Goal: Task Accomplishment & Management: Manage account settings

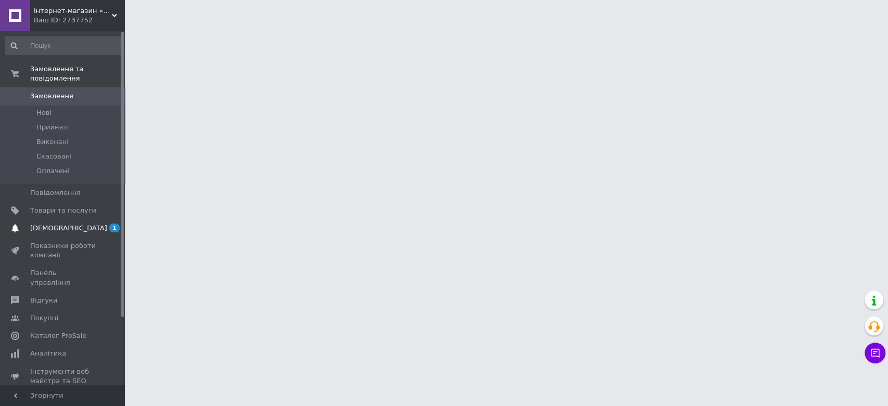
click at [82, 224] on span "[DEMOGRAPHIC_DATA]" at bounding box center [63, 228] width 66 height 9
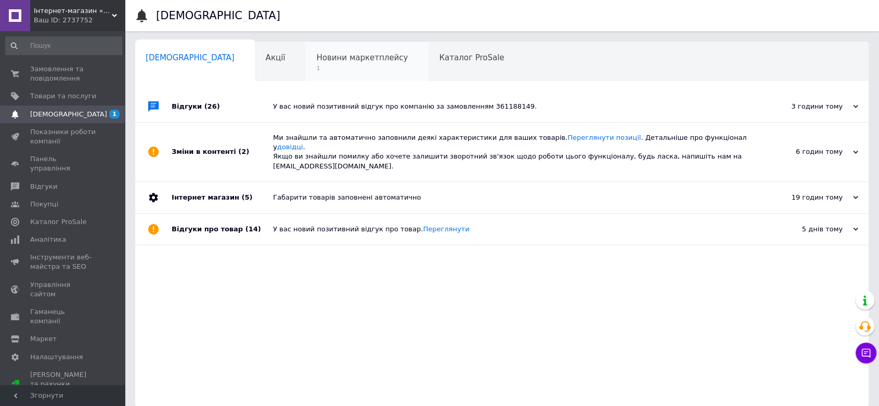
click at [329, 68] on span "1" at bounding box center [362, 68] width 92 height 8
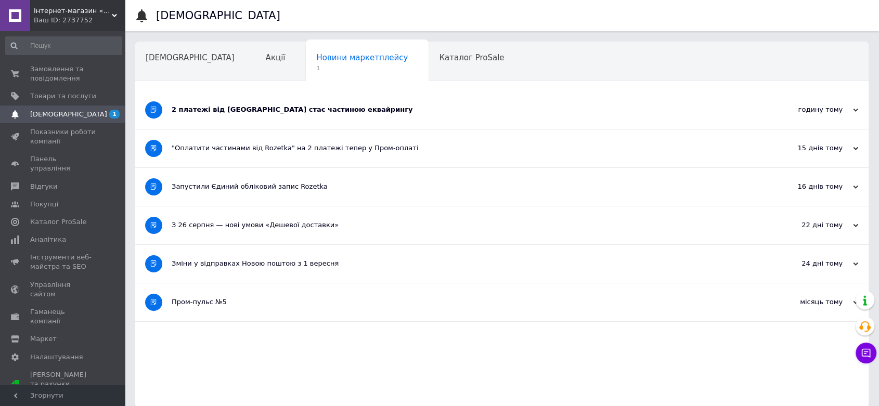
click at [204, 103] on div "2 платежі від Rozetka стає частиною еквайрингу" at bounding box center [463, 110] width 582 height 38
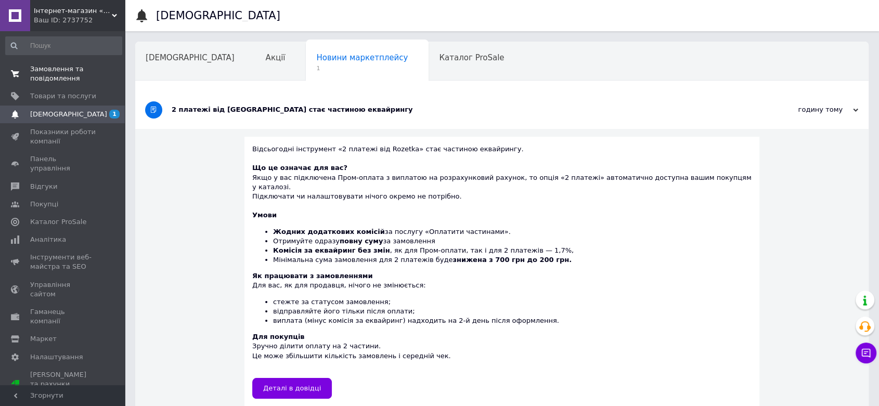
click at [52, 76] on span "Замовлення та повідомлення" at bounding box center [63, 73] width 66 height 19
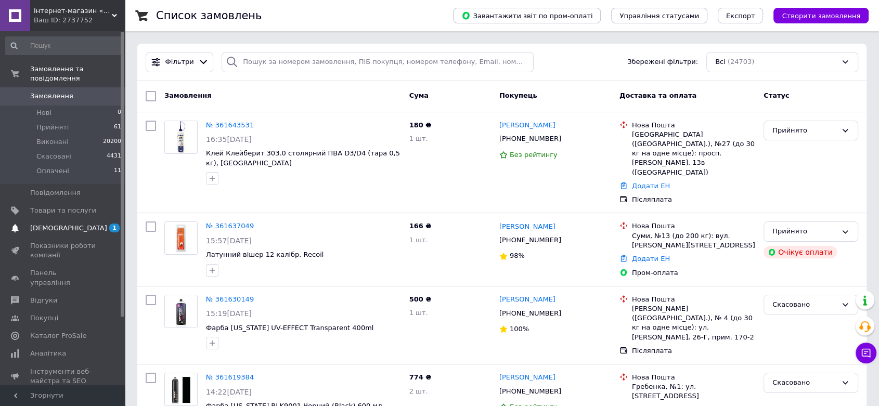
click at [90, 224] on span "[DEMOGRAPHIC_DATA]" at bounding box center [63, 228] width 66 height 9
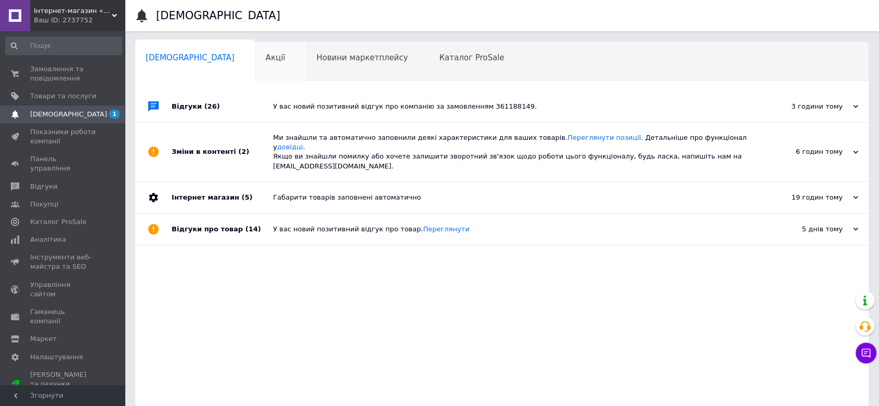
click at [255, 61] on div "Акції 0" at bounding box center [280, 62] width 51 height 40
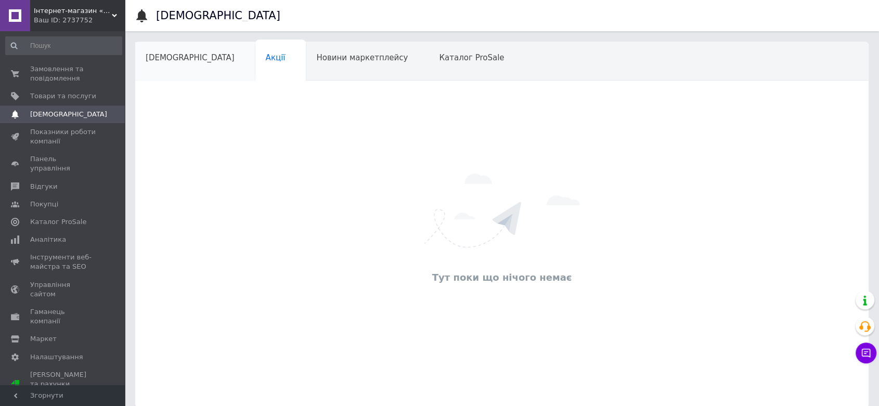
click at [191, 51] on div "[DEMOGRAPHIC_DATA]" at bounding box center [195, 62] width 120 height 40
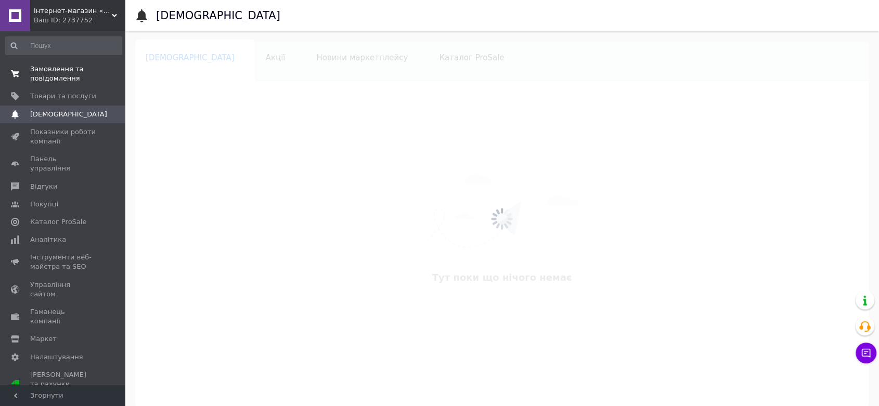
click at [66, 70] on span "Замовлення та повідомлення" at bounding box center [63, 73] width 66 height 19
